Goal: Transaction & Acquisition: Book appointment/travel/reservation

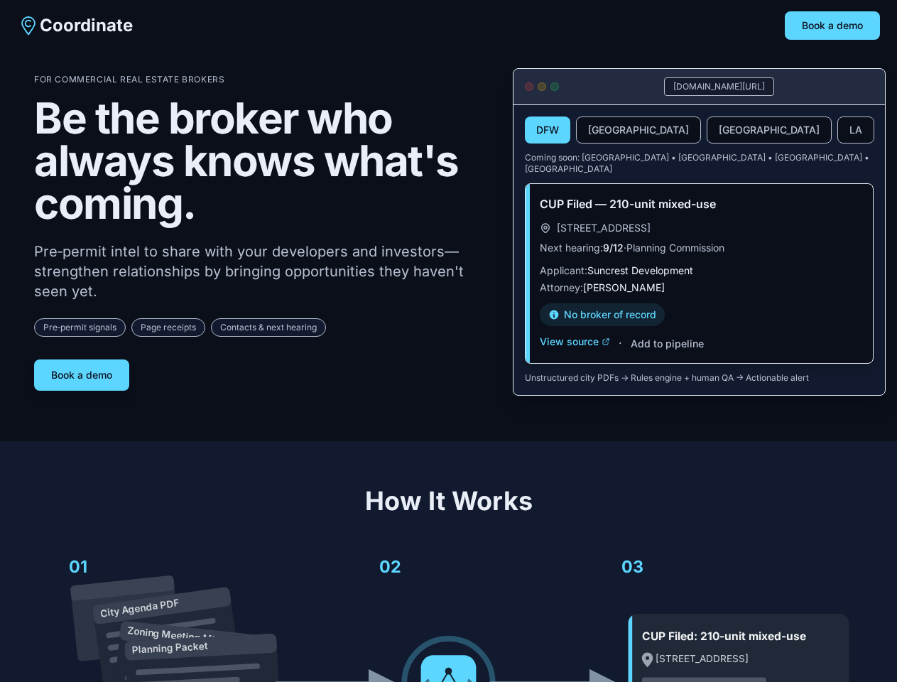
click at [448, 341] on div "For Commercial Real Estate Brokers Be the broker who always knows what's coming…" at bounding box center [262, 232] width 456 height 317
click at [832, 26] on button "Book a demo" at bounding box center [832, 25] width 95 height 28
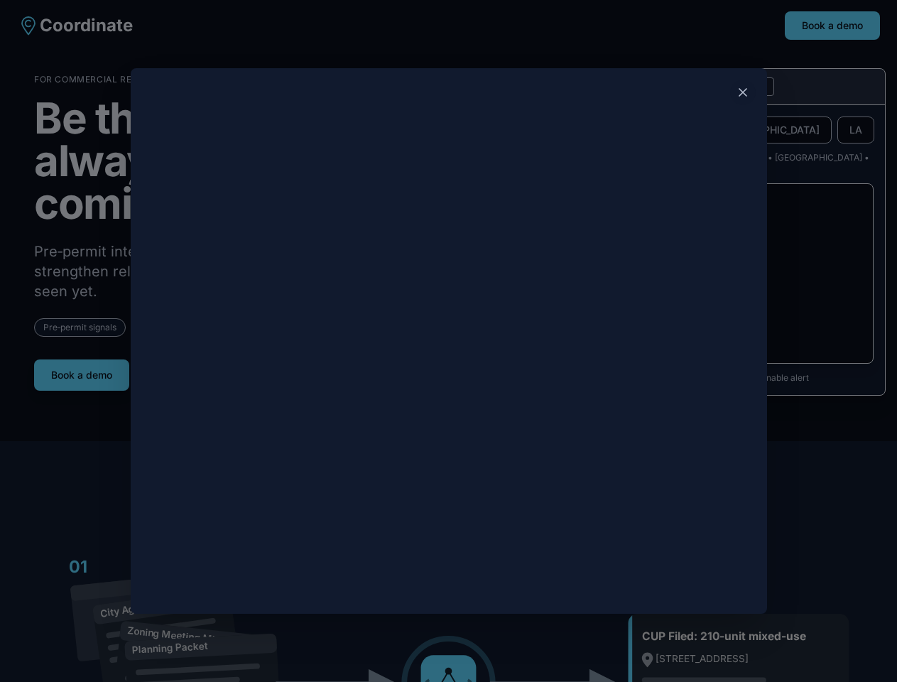
click at [82, 369] on div at bounding box center [448, 341] width 897 height 682
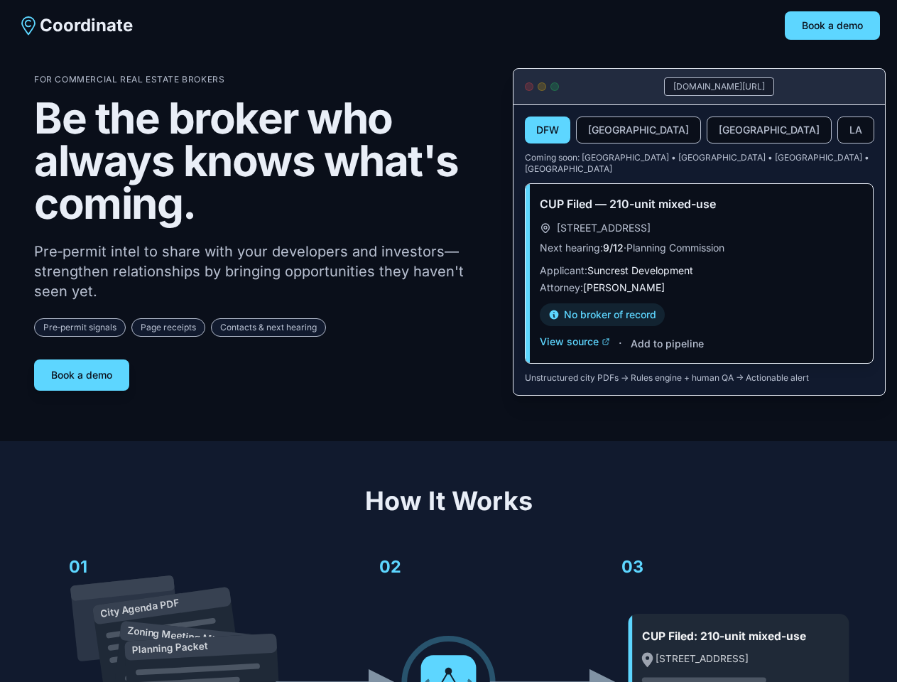
click at [548, 131] on button "DFW" at bounding box center [547, 129] width 45 height 27
click at [604, 131] on button "[GEOGRAPHIC_DATA]" at bounding box center [638, 129] width 125 height 27
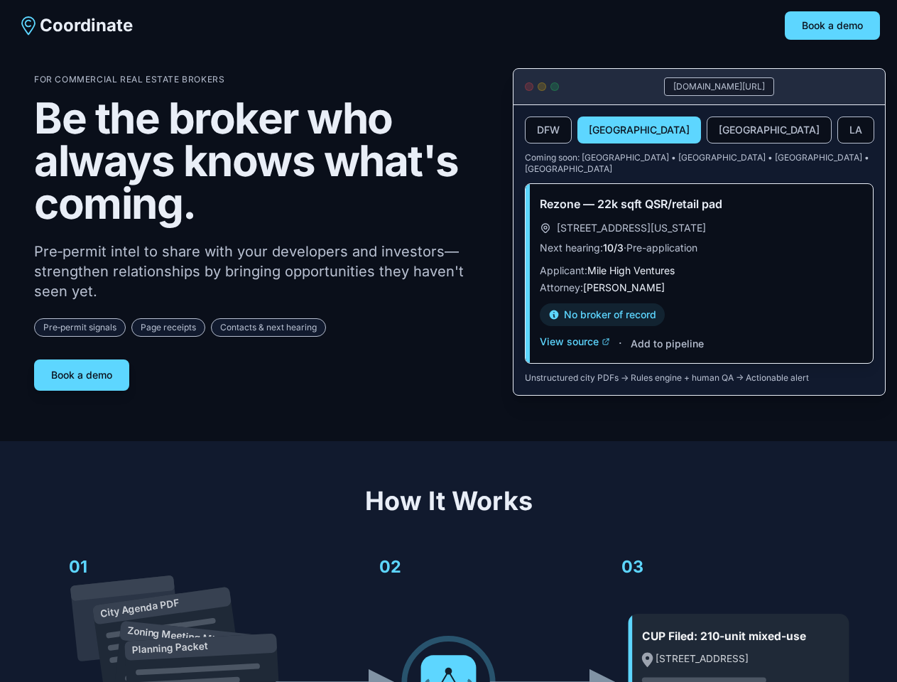
click at [707, 131] on button "[GEOGRAPHIC_DATA]" at bounding box center [769, 129] width 125 height 27
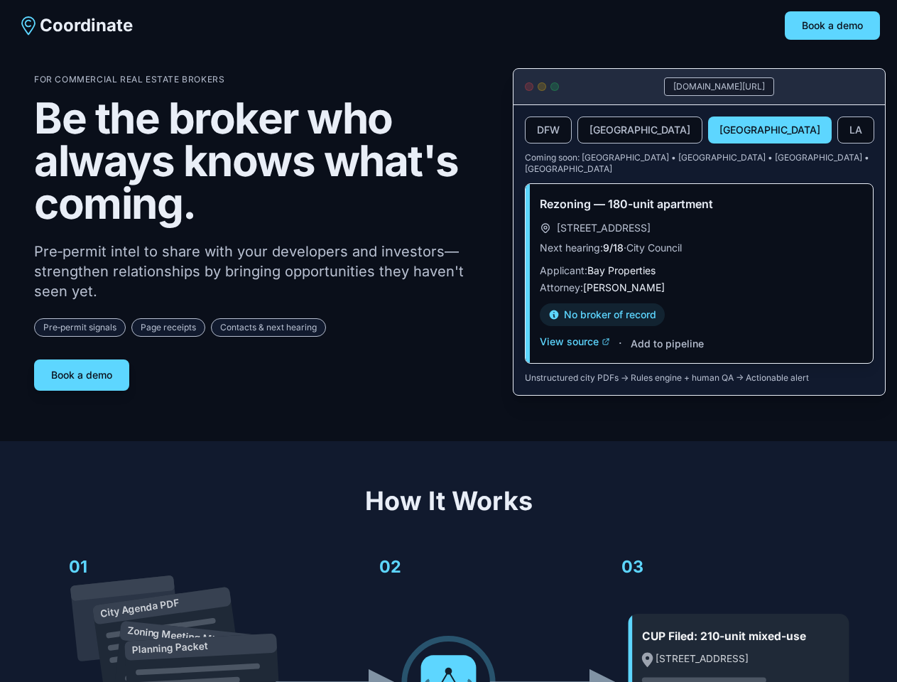
click at [837, 131] on button "LA" at bounding box center [855, 129] width 37 height 27
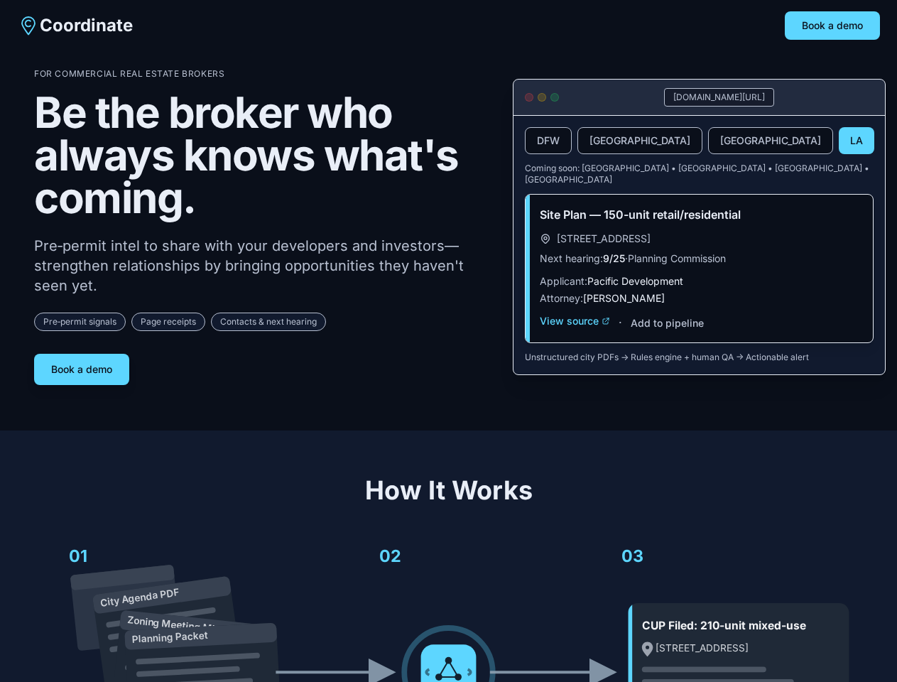
click at [575, 331] on div "Site Plan — 150-unit retail/residential [STREET_ADDRESS] Next hearing: 9/25 · P…" at bounding box center [699, 269] width 347 height 148
click at [666, 333] on div "Site Plan — 150-unit retail/residential [STREET_ADDRESS] Next hearing: 9/25 · P…" at bounding box center [699, 269] width 347 height 148
